Goal: Communication & Community: Share content

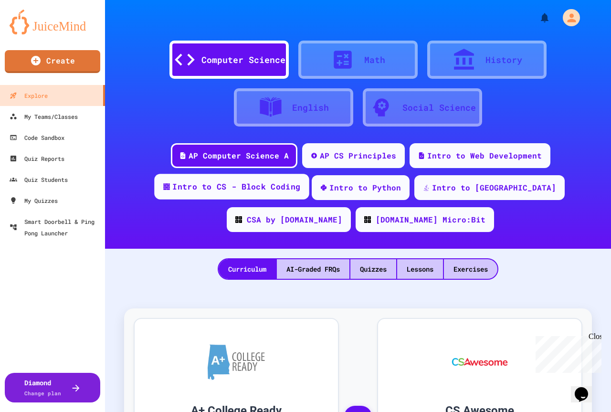
click at [257, 194] on div "Intro to CS - Block Coding" at bounding box center [231, 187] width 155 height 26
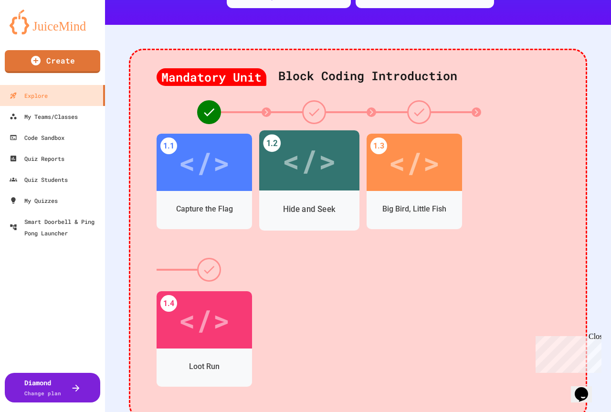
scroll to position [239, 0]
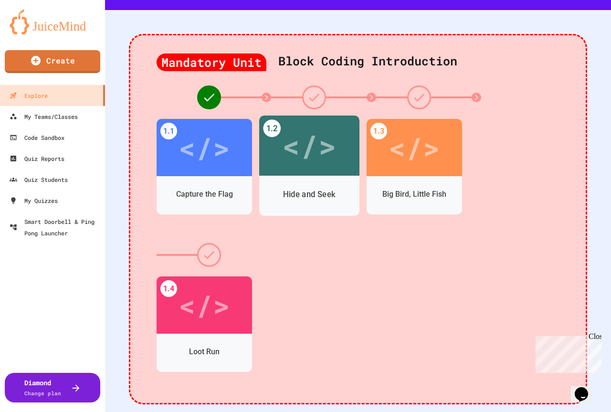
click at [323, 146] on div "</>" at bounding box center [309, 145] width 54 height 45
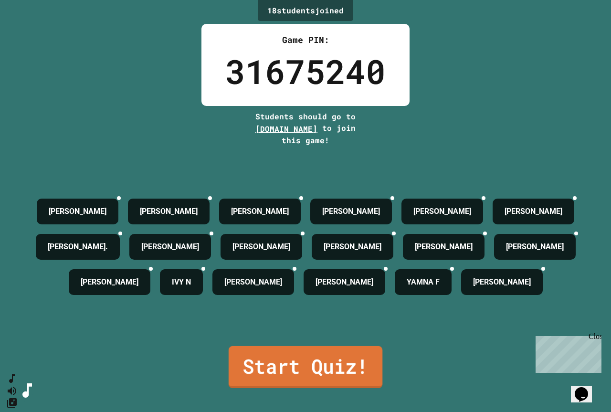
click at [303, 388] on link "Start Quiz!" at bounding box center [305, 367] width 154 height 42
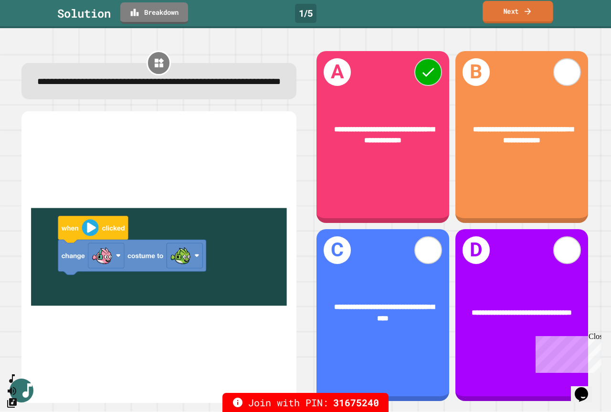
click at [519, 13] on link "Next" at bounding box center [517, 12] width 71 height 22
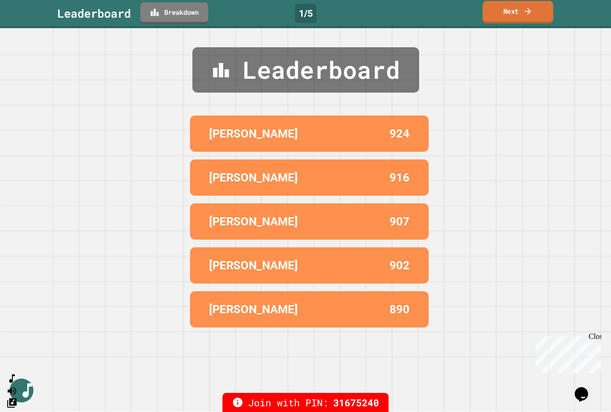
click at [518, 13] on link "Next" at bounding box center [517, 12] width 71 height 22
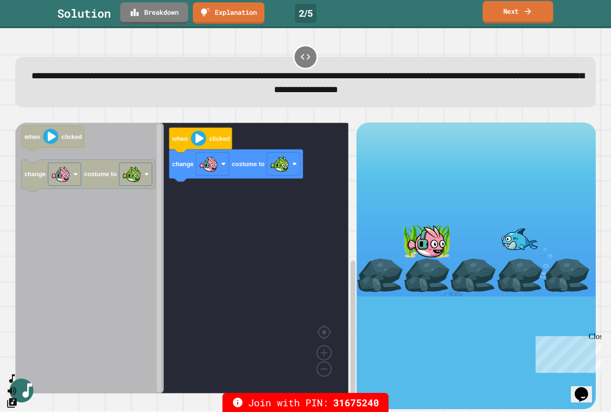
click at [529, 8] on icon at bounding box center [528, 11] width 10 height 10
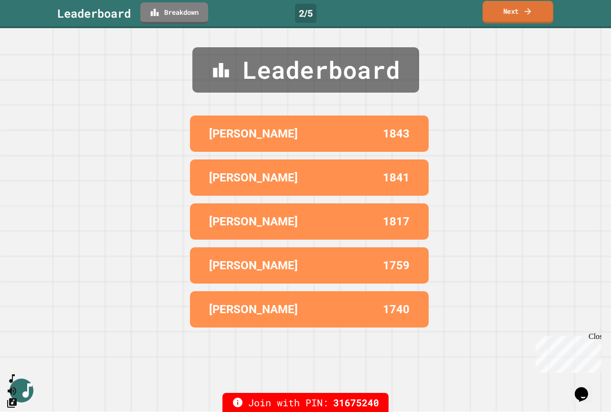
click at [529, 16] on icon at bounding box center [528, 11] width 10 height 10
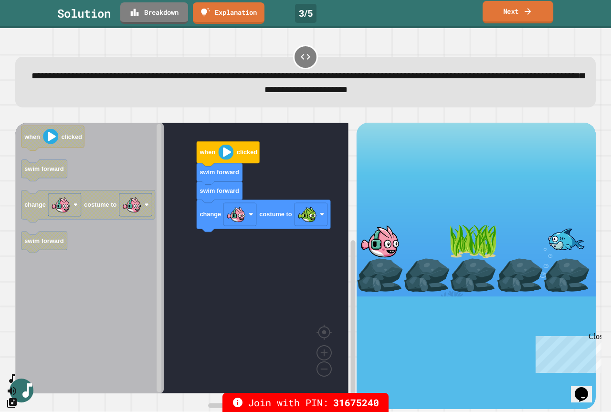
click at [509, 14] on link "Next" at bounding box center [517, 12] width 71 height 22
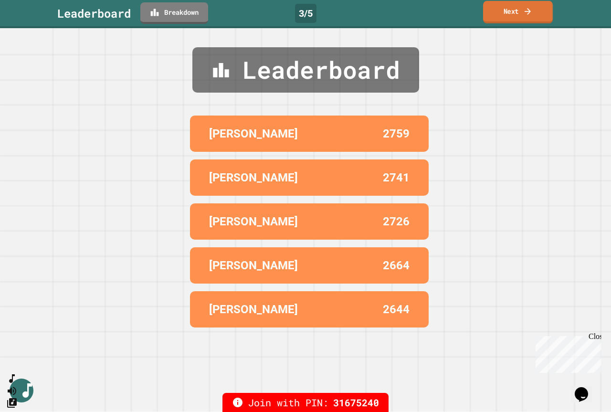
click at [520, 12] on link "Next" at bounding box center [518, 12] width 70 height 22
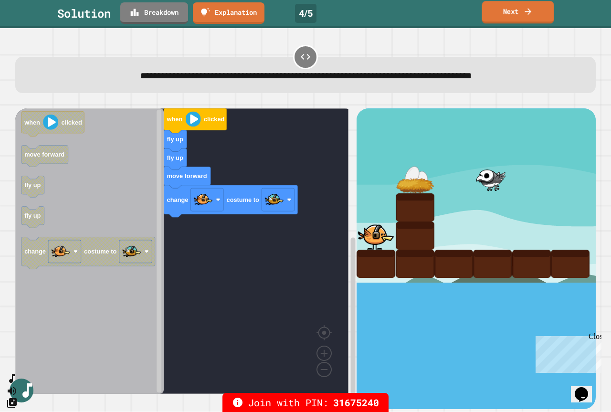
click at [509, 16] on link "Next" at bounding box center [517, 12] width 72 height 22
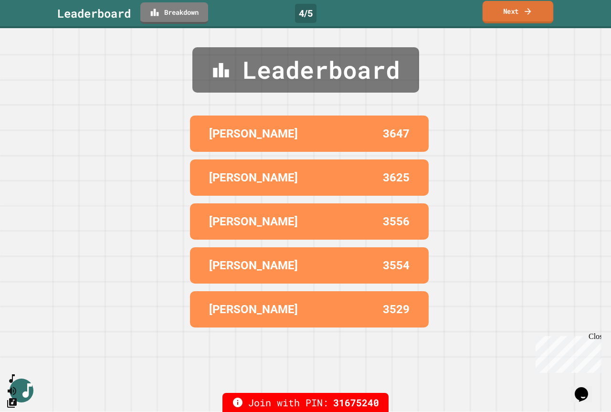
click at [489, 16] on link "Next" at bounding box center [517, 12] width 71 height 22
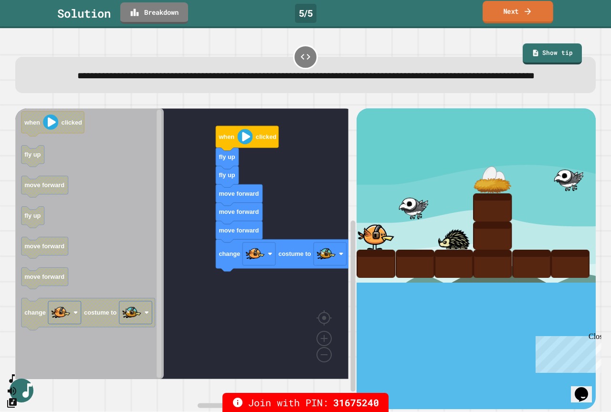
click at [531, 4] on link "Next" at bounding box center [517, 12] width 71 height 22
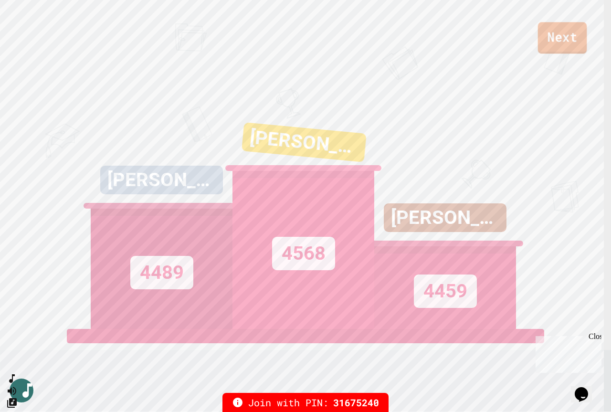
click at [556, 34] on link "Next" at bounding box center [562, 37] width 49 height 31
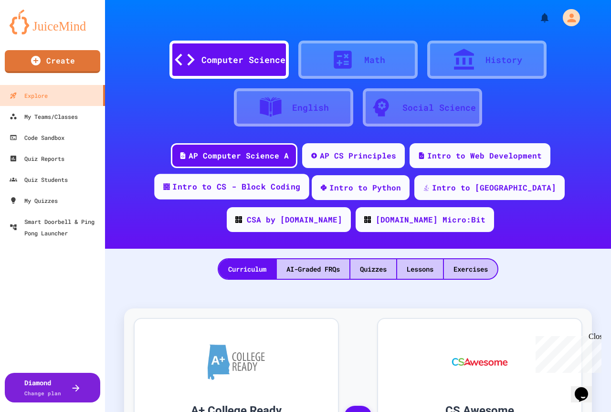
click at [264, 189] on div "Intro to CS - Block Coding" at bounding box center [236, 187] width 128 height 12
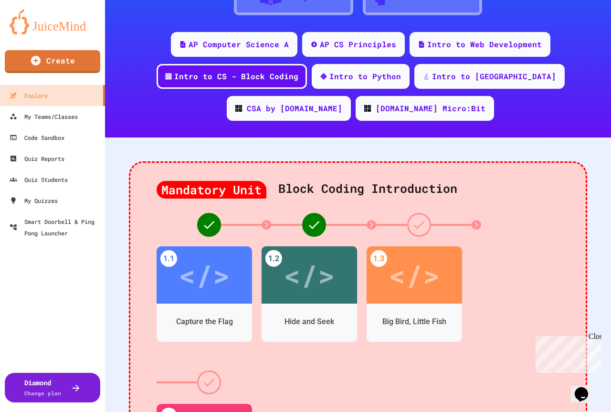
scroll to position [143, 0]
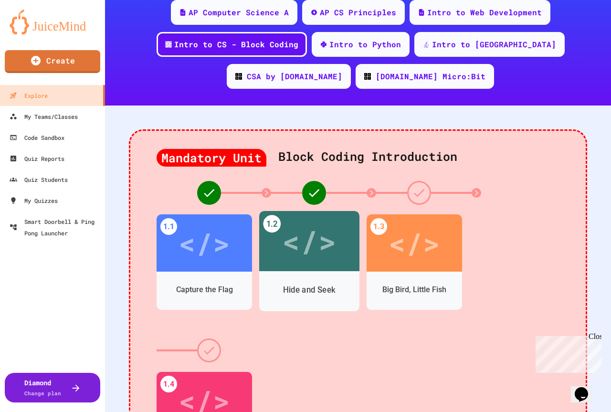
click at [298, 259] on div "</>" at bounding box center [309, 240] width 54 height 45
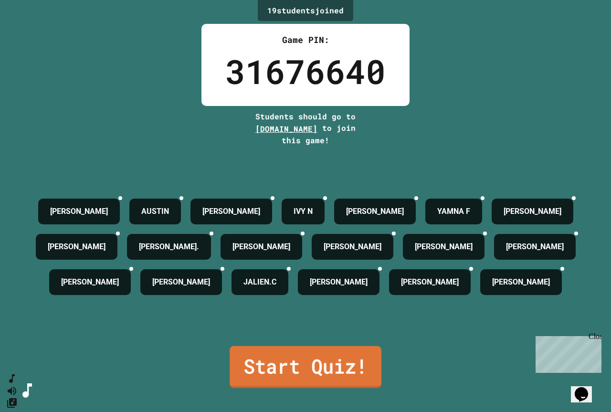
click at [336, 388] on link "Start Quiz!" at bounding box center [305, 367] width 152 height 42
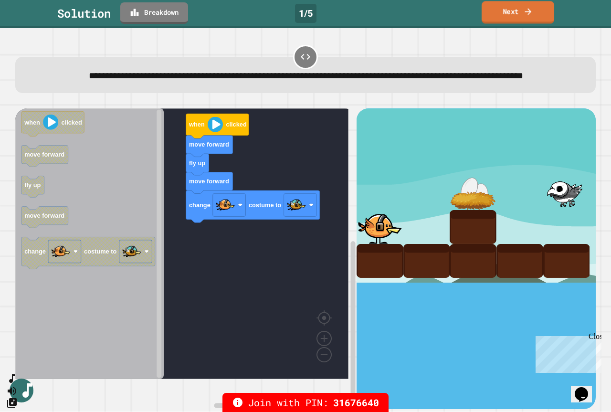
click at [507, 12] on link "Next" at bounding box center [517, 12] width 73 height 22
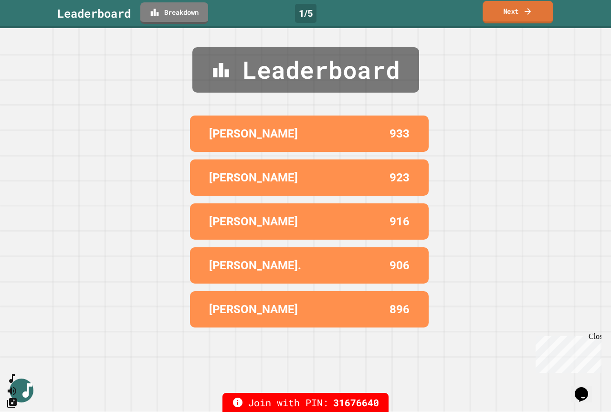
click at [515, 8] on link "Next" at bounding box center [517, 12] width 70 height 22
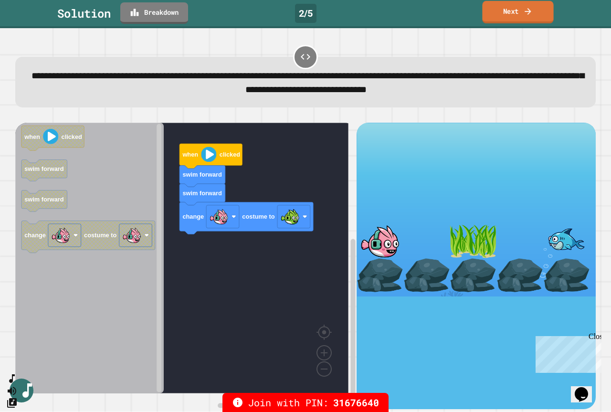
click at [514, 15] on link "Next" at bounding box center [517, 12] width 71 height 22
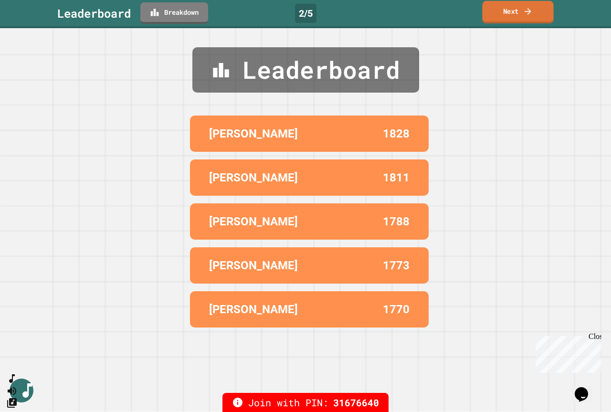
click at [520, 11] on link "Next" at bounding box center [517, 12] width 71 height 22
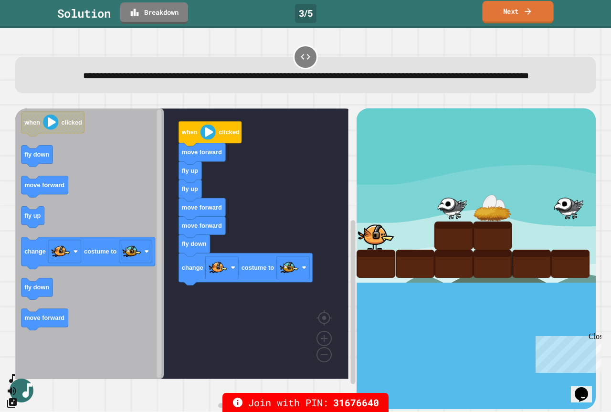
click at [521, 5] on link "Next" at bounding box center [517, 12] width 71 height 22
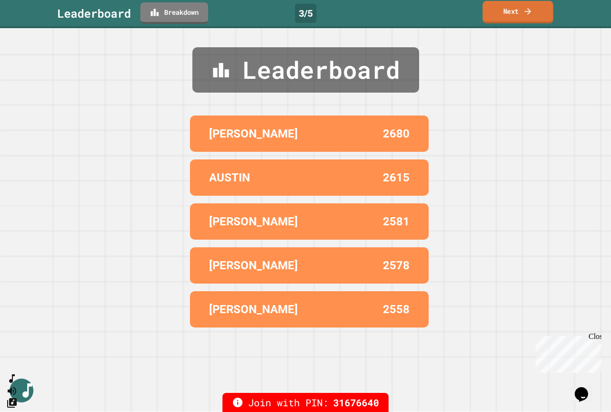
click at [516, 10] on link "Next" at bounding box center [517, 12] width 71 height 22
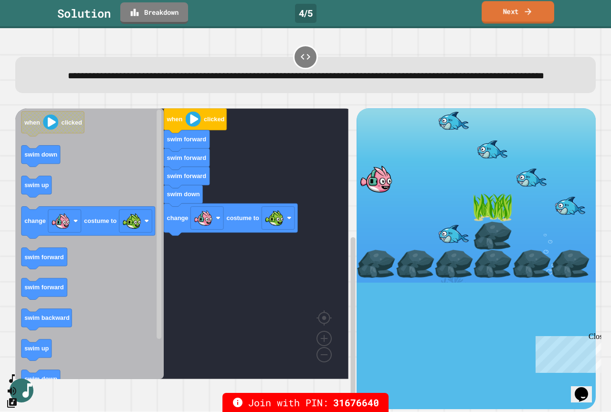
click at [517, 15] on link "Next" at bounding box center [517, 12] width 73 height 22
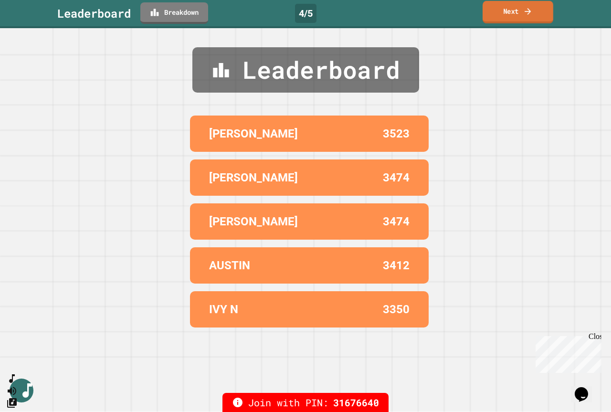
click at [514, 10] on link "Next" at bounding box center [517, 12] width 71 height 22
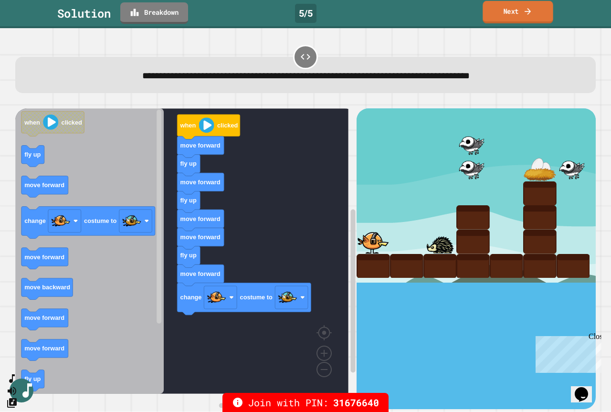
click at [499, 13] on link "Next" at bounding box center [517, 12] width 70 height 22
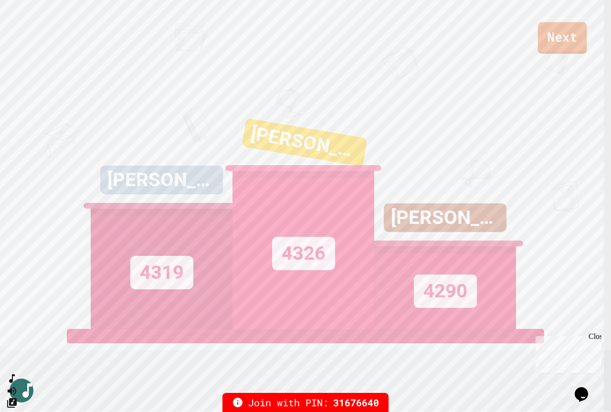
click at [558, 40] on link "Next" at bounding box center [562, 37] width 49 height 31
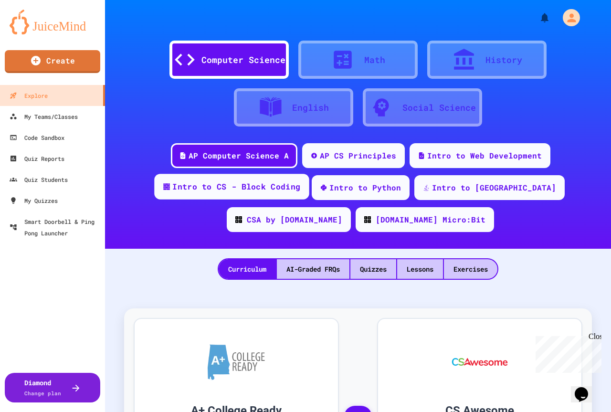
click at [242, 187] on div "Intro to CS - Block Coding" at bounding box center [236, 187] width 128 height 12
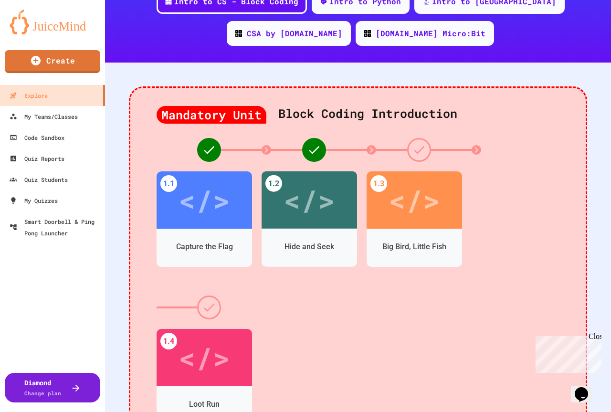
scroll to position [191, 0]
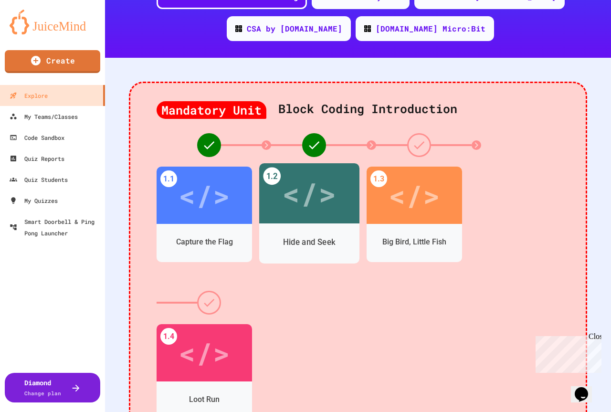
drag, startPoint x: 310, startPoint y: 222, endPoint x: 307, endPoint y: 227, distance: 5.8
click at [308, 226] on div "1.2 </> Hide and Seek" at bounding box center [309, 213] width 100 height 100
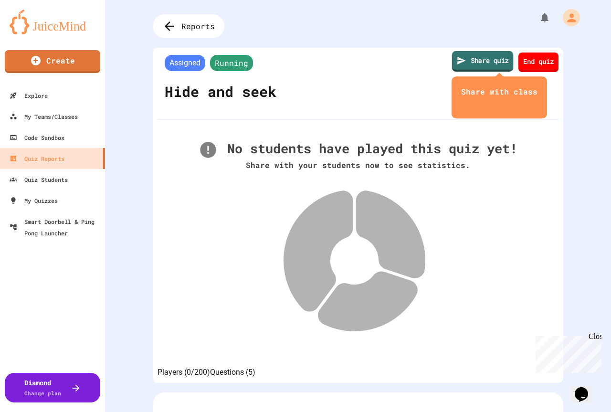
click at [479, 55] on link "Share quiz" at bounding box center [483, 61] width 62 height 21
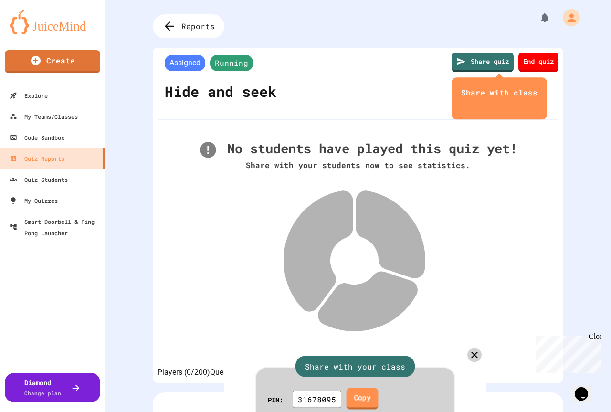
click at [368, 387] on link "Copy" at bounding box center [362, 397] width 32 height 21
